Goal: Navigation & Orientation: Find specific page/section

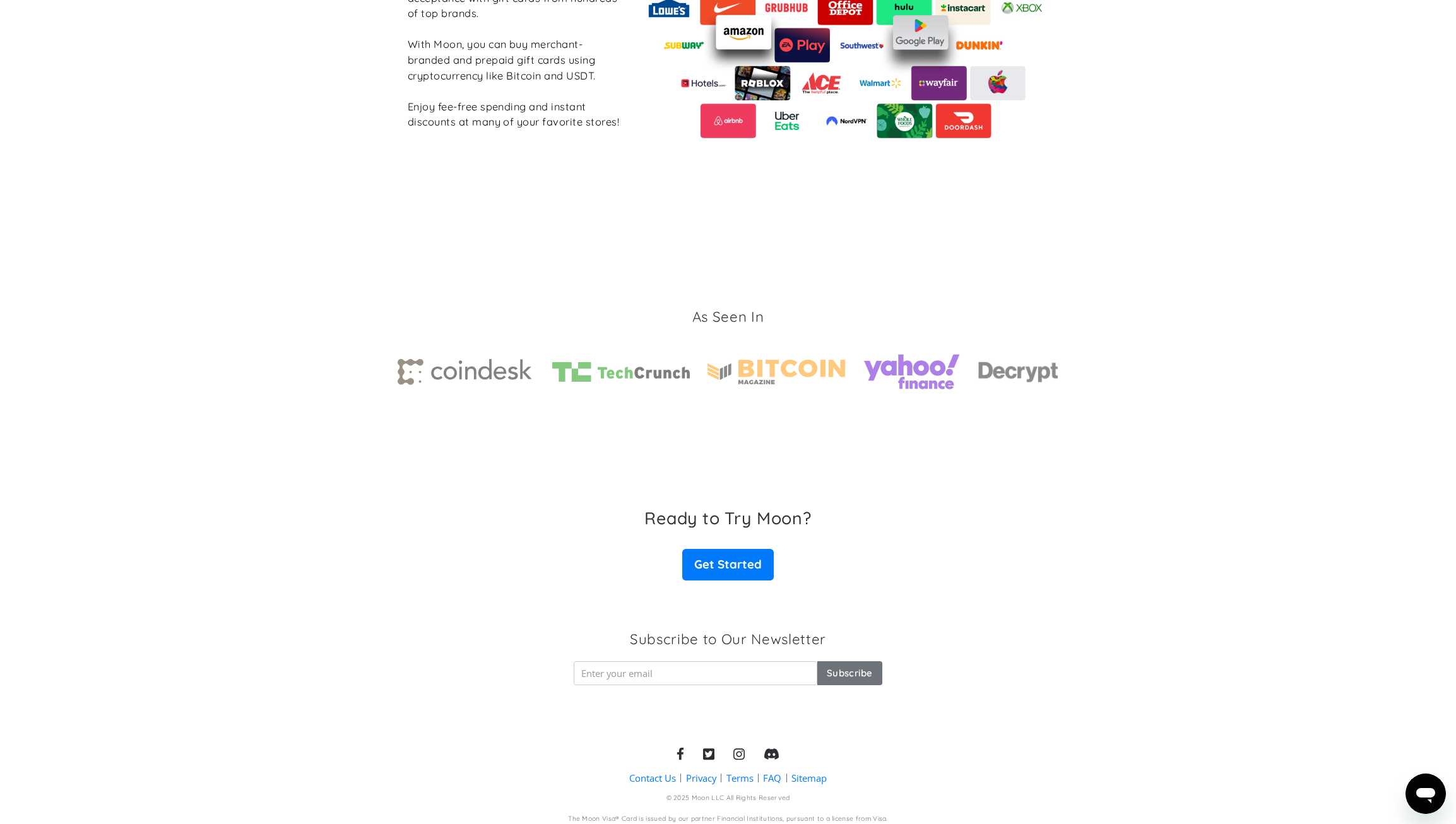
scroll to position [1645, 0]
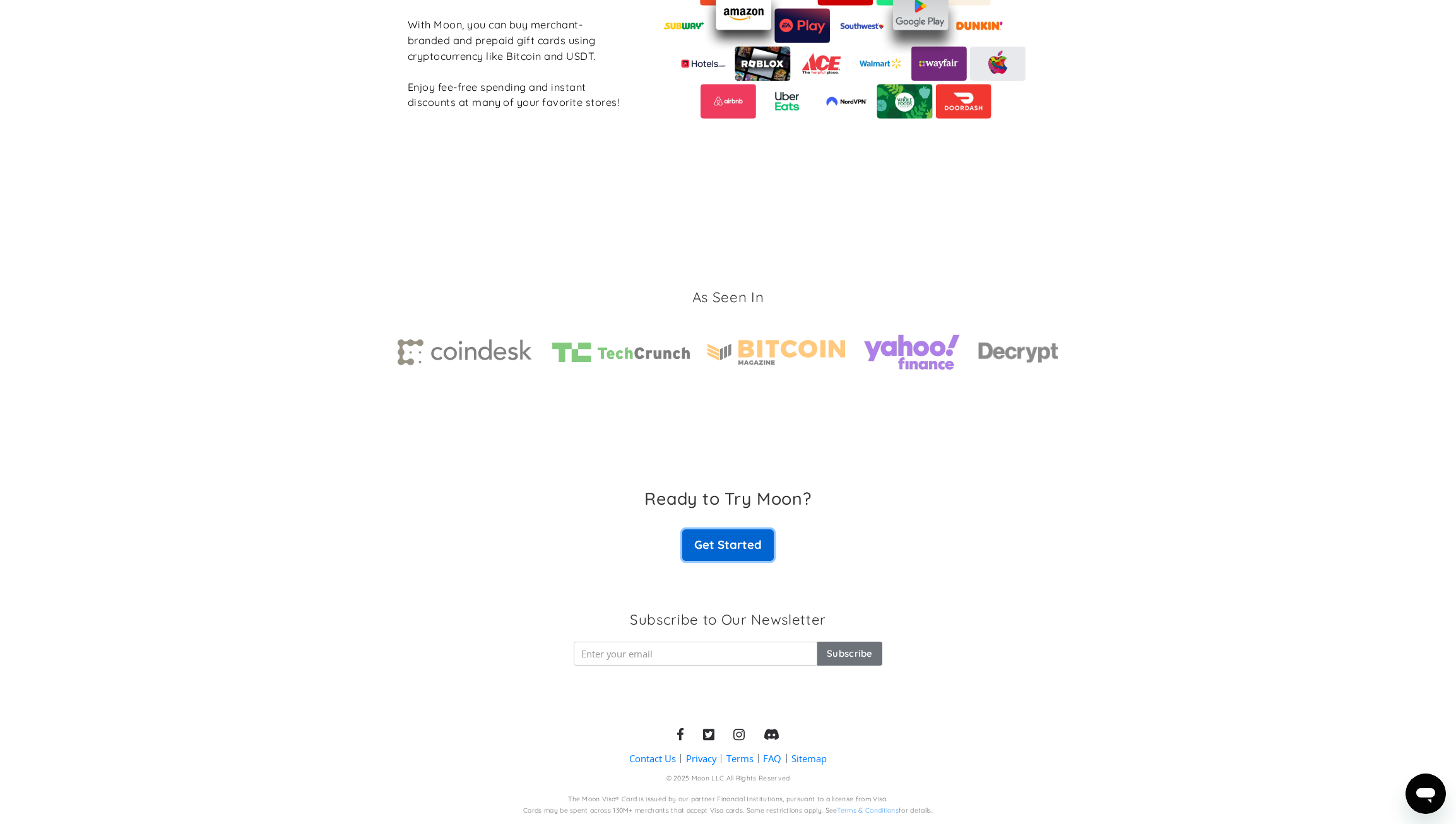
click at [722, 548] on link "Get Started" at bounding box center [727, 545] width 91 height 31
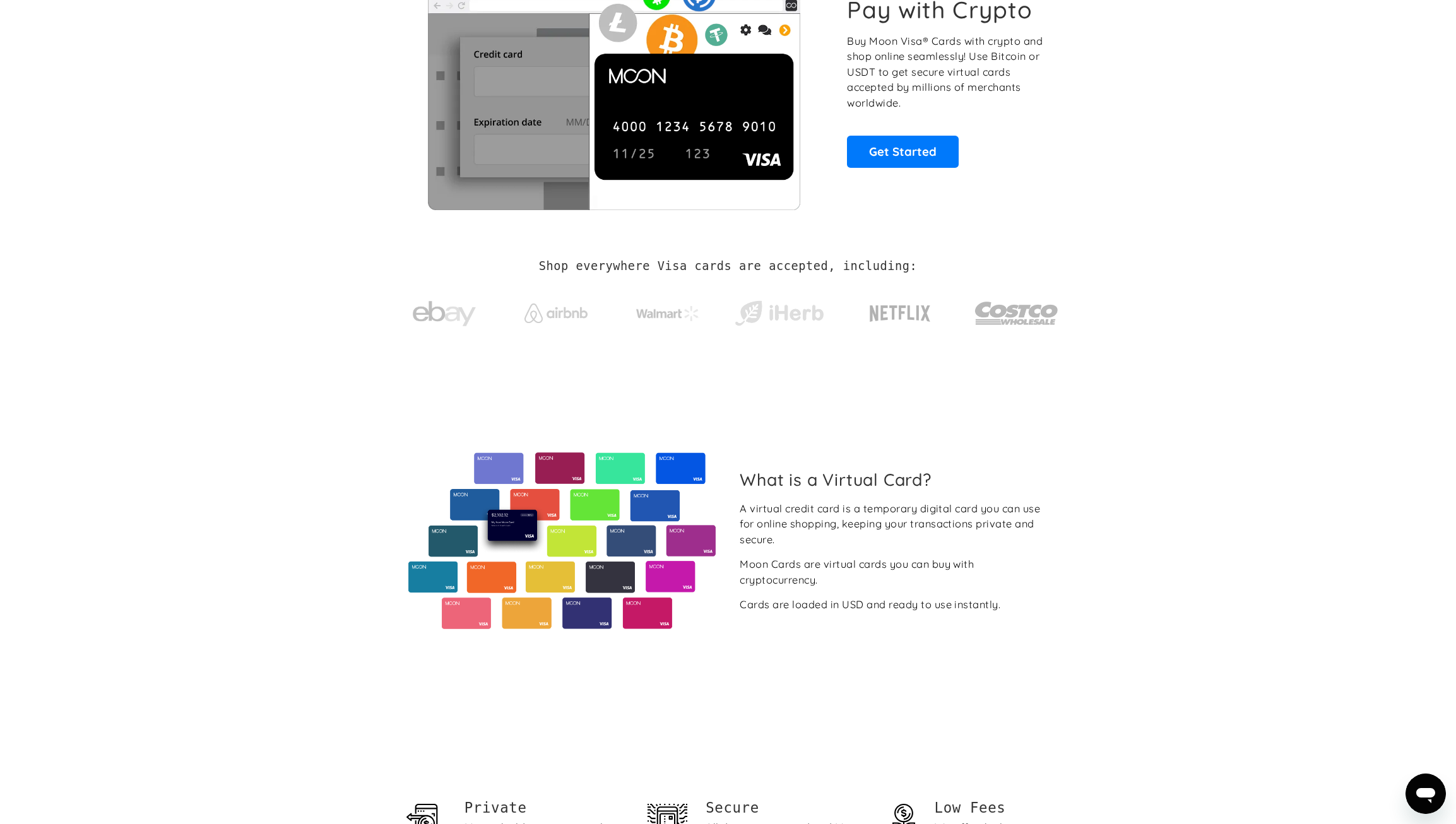
scroll to position [0, 0]
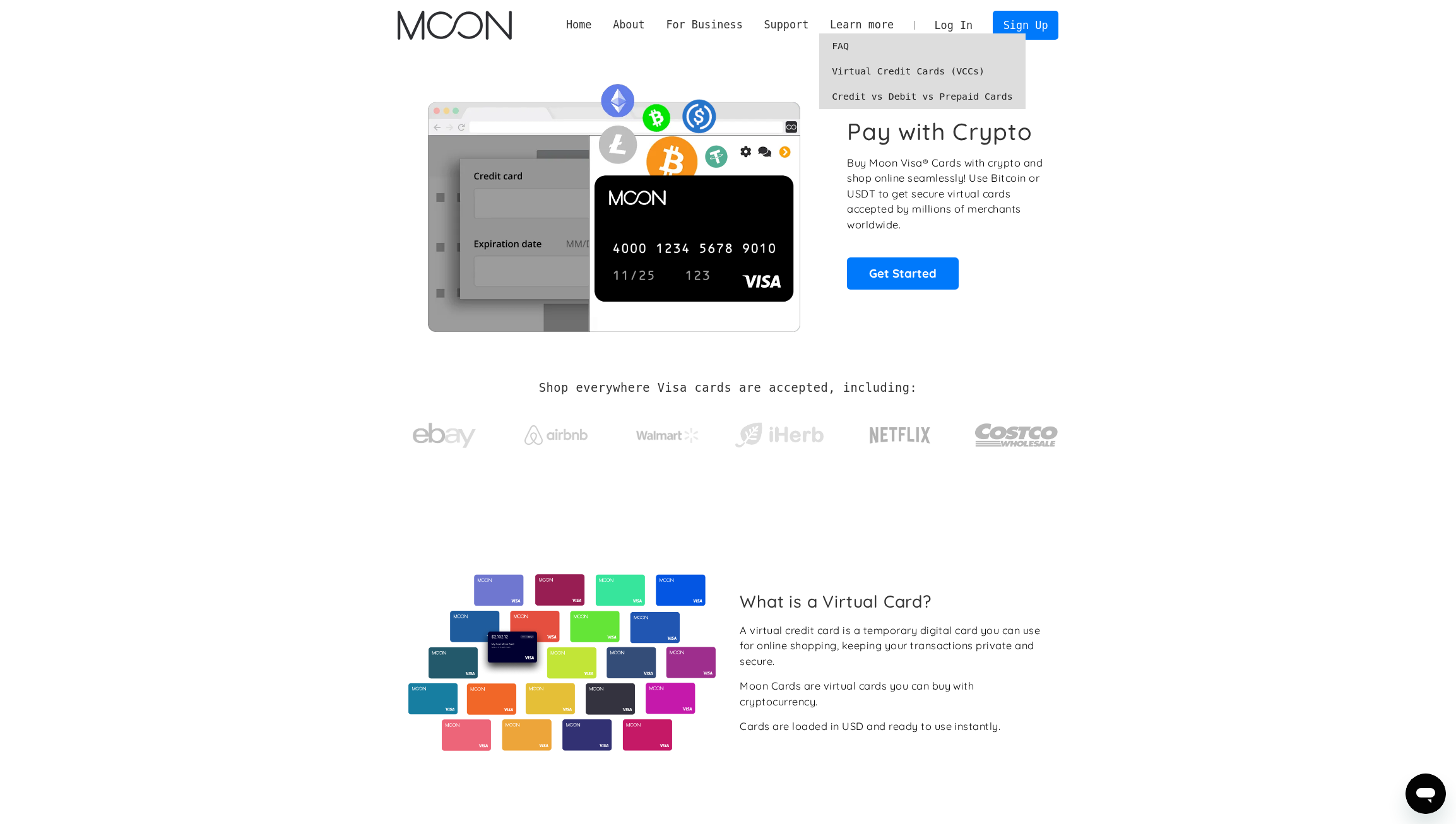
click at [852, 46] on link "FAQ" at bounding box center [922, 46] width 206 height 25
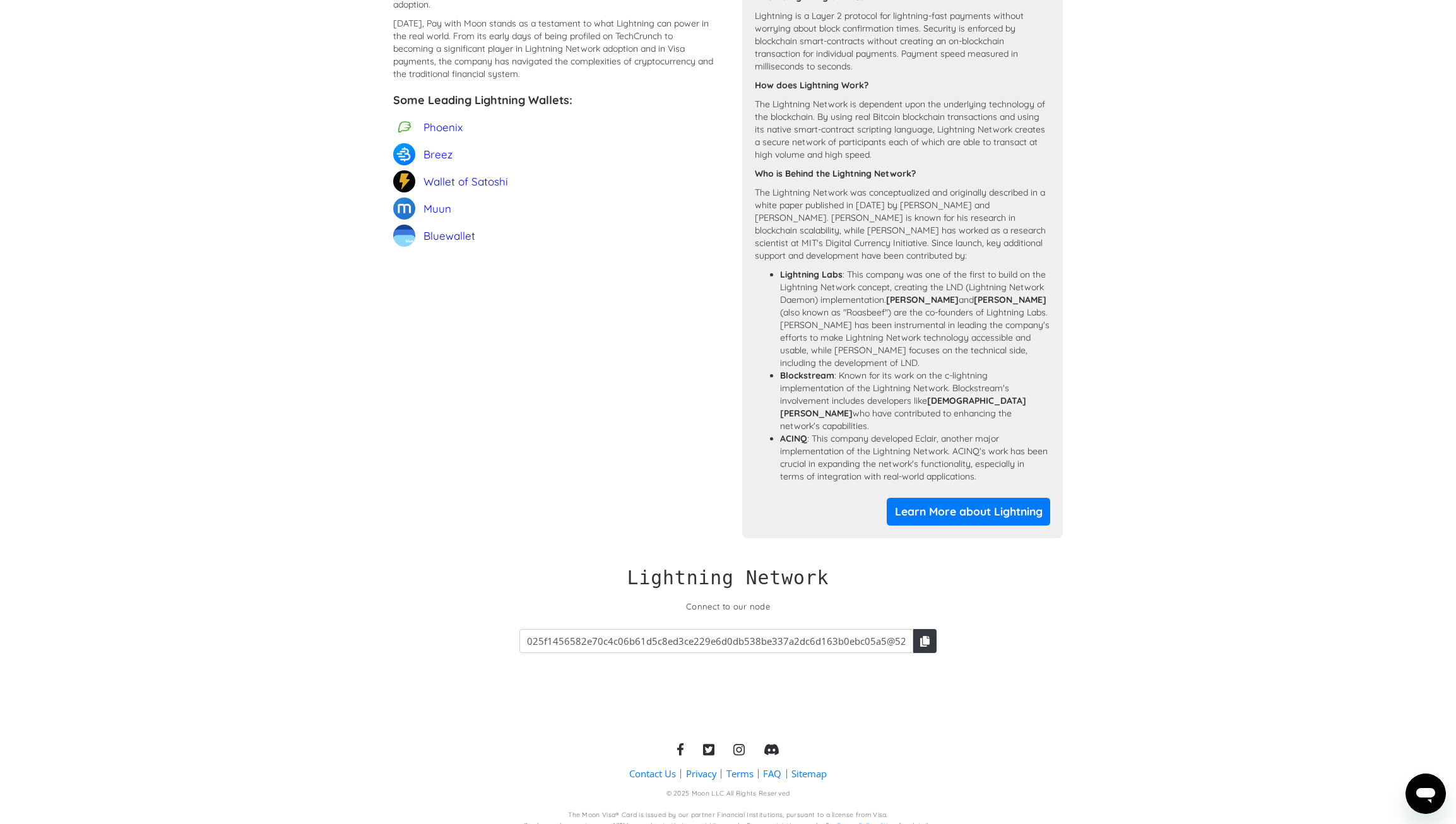
scroll to position [927, 0]
